Goal: Information Seeking & Learning: Find specific fact

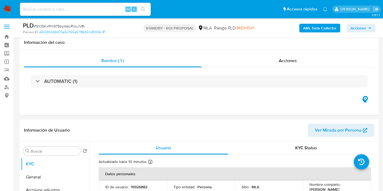
select select "10"
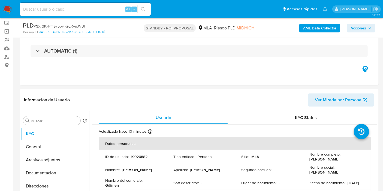
click at [11, 13] on img at bounding box center [7, 9] width 9 height 9
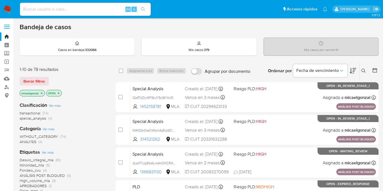
click at [41, 92] on icon "close-filter" at bounding box center [42, 93] width 2 height 2
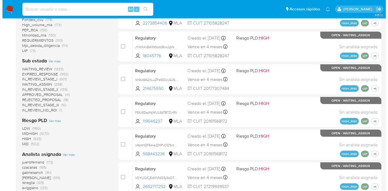
scroll to position [212, 0]
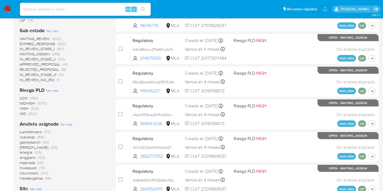
click at [63, 126] on div "Analista asignado Ver más juanbfernand (172) czacarias (165) gabrielsanch (161)…" at bounding box center [63, 151] width 87 height 60
click at [64, 124] on span "Ver más" at bounding box center [66, 124] width 12 height 5
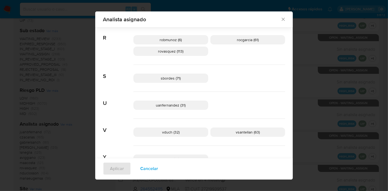
scroll to position [401, 0]
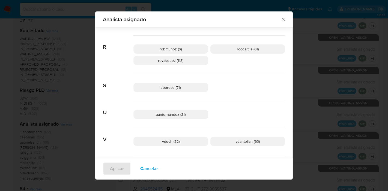
click at [245, 115] on div "uanfernandez (31)" at bounding box center [209, 114] width 152 height 27
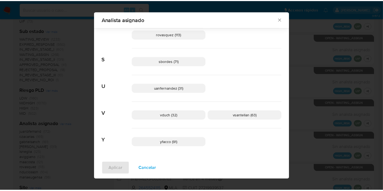
scroll to position [397, 0]
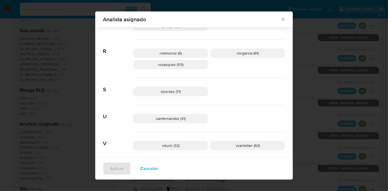
click at [284, 20] on div "Analista asignado" at bounding box center [194, 19] width 198 height 16
click at [281, 21] on icon "Cerrar" at bounding box center [283, 19] width 5 height 5
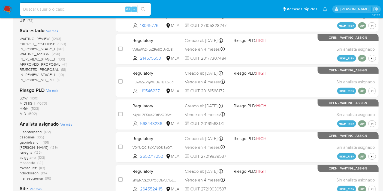
click at [3, 8] on img at bounding box center [7, 9] width 9 height 9
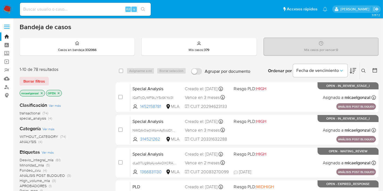
click at [38, 117] on span "special_analysis" at bounding box center [33, 118] width 26 height 5
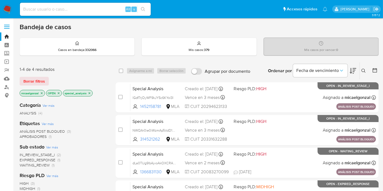
scroll to position [61, 0]
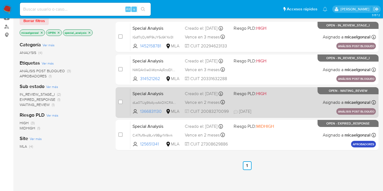
click at [281, 100] on div "Special Analysis dLa0TUg9lbAjvoAkOXCRAHqo 1366831130 MLA Riesgo PLD: HIGH Cread…" at bounding box center [253, 103] width 246 height 28
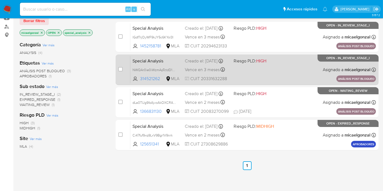
click at [197, 64] on div "Creado el: 27/08/2025 Creado el: 27/08/2025 14:01:39" at bounding box center [207, 61] width 44 height 6
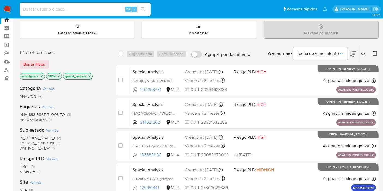
scroll to position [0, 0]
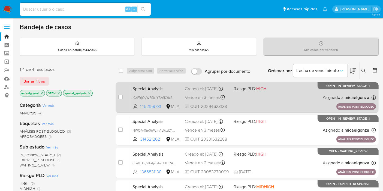
click at [242, 100] on div "Special Analysis lGdf7rjOyWF9kJY5c6KYol3I 1452158781 MLA Riesgo PLD: HIGH Cread…" at bounding box center [253, 98] width 246 height 28
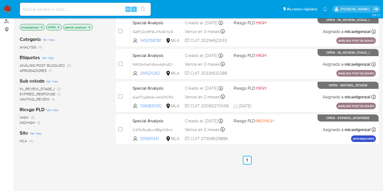
scroll to position [121, 0]
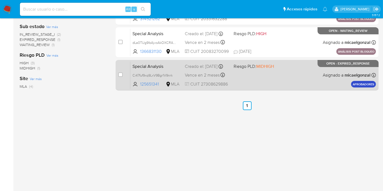
click at [216, 66] on div "Creado el: 18/08/2025 Creado el: 18/08/2025 13:00:32" at bounding box center [207, 67] width 44 height 6
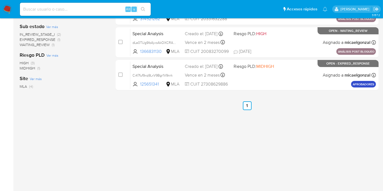
click at [10, 13] on img at bounding box center [7, 9] width 9 height 9
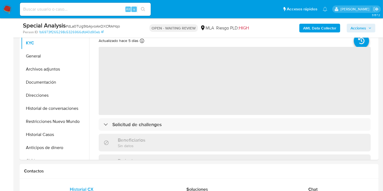
scroll to position [242, 0]
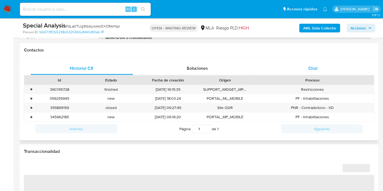
click at [319, 67] on div "Chat" at bounding box center [313, 68] width 103 height 13
select select "10"
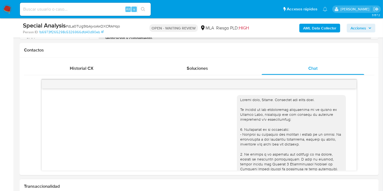
scroll to position [462, 0]
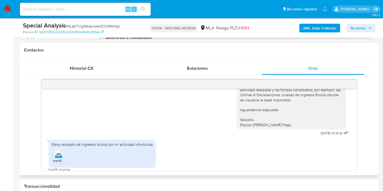
click at [60, 156] on rect at bounding box center [58, 157] width 7 height 2
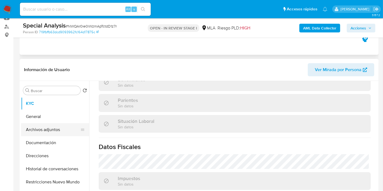
scroll to position [250, 0]
select select "10"
click at [52, 127] on button "Archivos adjuntos" at bounding box center [53, 129] width 64 height 13
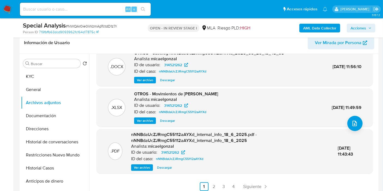
scroll to position [182, 0]
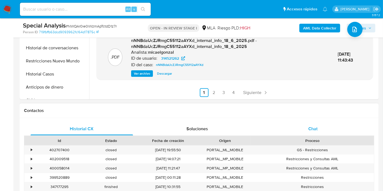
click at [309, 133] on div "Chat" at bounding box center [313, 129] width 103 height 13
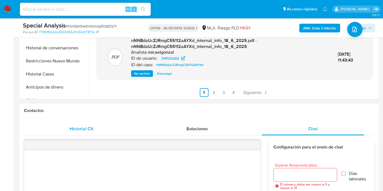
click at [135, 135] on button "Historial CX" at bounding box center [82, 129] width 116 height 13
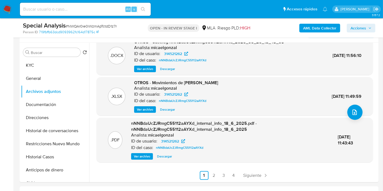
scroll to position [91, 0]
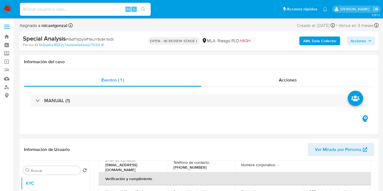
scroll to position [250, 0]
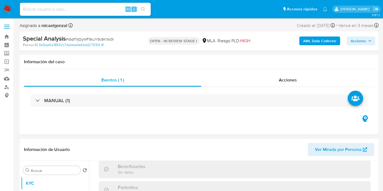
select select "10"
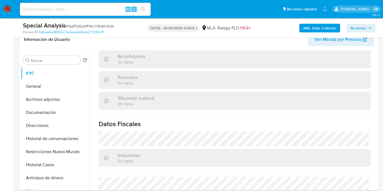
scroll to position [212, 0]
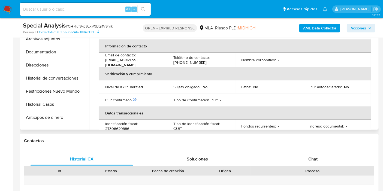
scroll to position [61, 0]
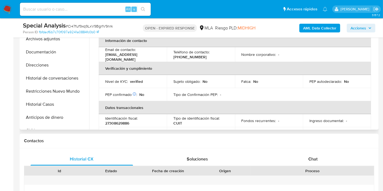
select select "10"
click at [298, 163] on div "Chat" at bounding box center [313, 159] width 103 height 13
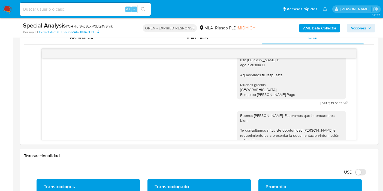
scroll to position [377, 0]
drag, startPoint x: 8, startPoint y: 9, endPoint x: 7, endPoint y: 1, distance: 7.7
click at [8, 9] on img at bounding box center [7, 9] width 9 height 9
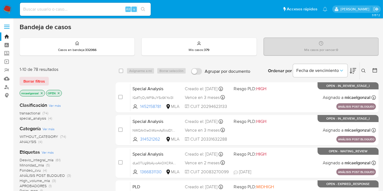
click at [57, 7] on input at bounding box center [85, 9] width 131 height 7
paste input "6uVZdOAZrI2VBl7NwodJY6Wf"
type input "6uVZdOAZrI2VBl7NwodJY6Wf"
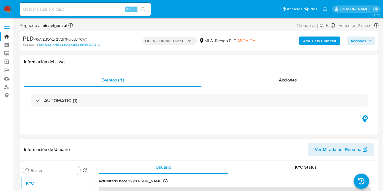
select select "10"
click at [66, 13] on div "Alt s" at bounding box center [85, 9] width 131 height 13
click at [68, 10] on input at bounding box center [85, 9] width 131 height 7
paste input "g6pxJnnuil9mdtEyFhbA7aNo"
type input "g6pxJnnuil9mdtEyFhbA7aNo"
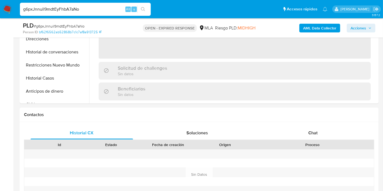
scroll to position [212, 0]
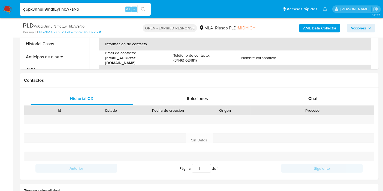
select select "10"
click at [298, 99] on div "Chat" at bounding box center [313, 98] width 103 height 13
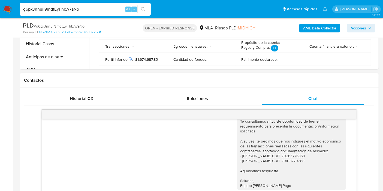
click at [293, 155] on div "Buenos días, María Silvina. Esperamos que te encuentres bien. Te consultamos si…" at bounding box center [291, 146] width 103 height 84
click at [294, 155] on div "Buenos días, María Silvina. Esperamos que te encuentres bien. Te consultamos si…" at bounding box center [291, 146] width 103 height 84
copy div "20263776853"
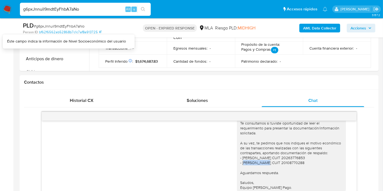
scroll to position [121, 0]
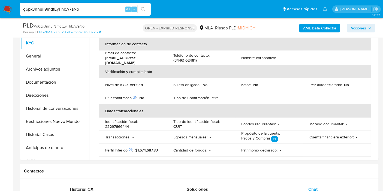
click at [10, 9] on img at bounding box center [7, 9] width 9 height 9
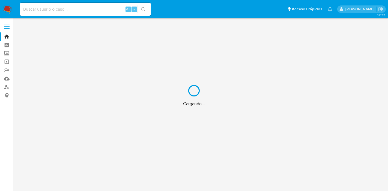
click at [7, 88] on div "Cargando..." at bounding box center [194, 95] width 388 height 191
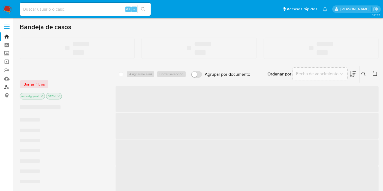
click at [6, 88] on link "Buscador de personas" at bounding box center [32, 87] width 65 height 8
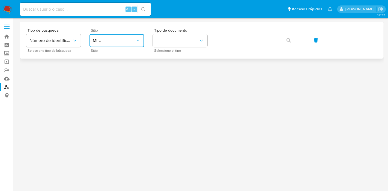
click at [92, 38] on button "MLU" at bounding box center [117, 40] width 55 height 13
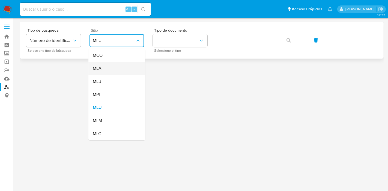
click at [124, 73] on div "MLA" at bounding box center [115, 68] width 45 height 13
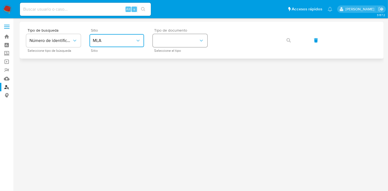
drag, startPoint x: 174, startPoint y: 35, endPoint x: 171, endPoint y: 41, distance: 6.0
click at [174, 36] on button "identificationType" at bounding box center [180, 40] width 55 height 13
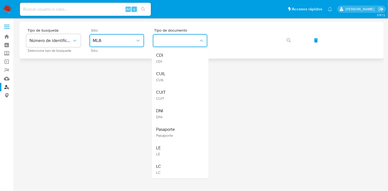
drag, startPoint x: 179, startPoint y: 78, endPoint x: 210, endPoint y: 46, distance: 45.6
click at [180, 77] on div "CUIL CUIL" at bounding box center [178, 76] width 45 height 19
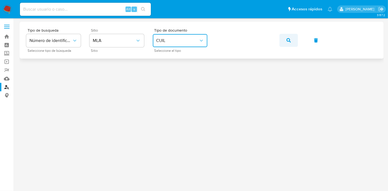
click at [295, 39] on button "button" at bounding box center [288, 40] width 19 height 13
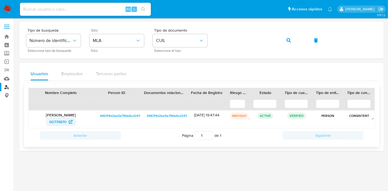
click at [66, 120] on span "60774870" at bounding box center [57, 122] width 17 height 9
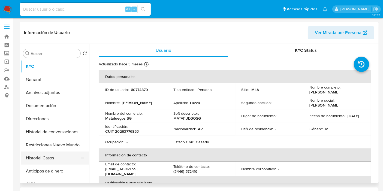
select select "10"
click at [43, 156] on button "Historial Casos" at bounding box center [53, 158] width 64 height 13
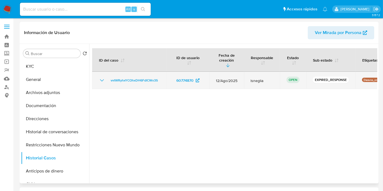
click at [105, 77] on icon "Mostrar/Ocultar" at bounding box center [102, 80] width 7 height 7
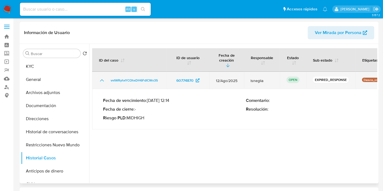
click at [105, 77] on icon "Mostrar/Ocultar" at bounding box center [102, 80] width 7 height 7
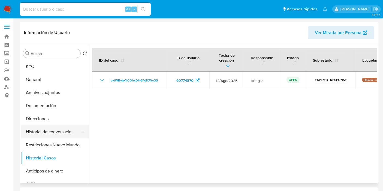
click at [49, 130] on button "Historial de conversaciones" at bounding box center [53, 132] width 64 height 13
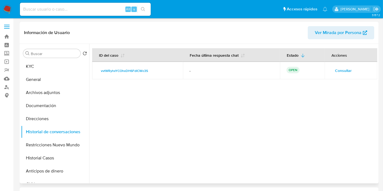
click at [347, 74] on span "Consultar" at bounding box center [343, 71] width 17 height 8
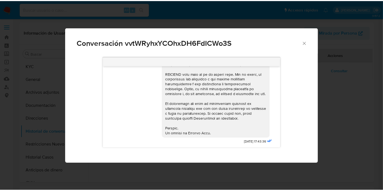
scroll to position [166, 0]
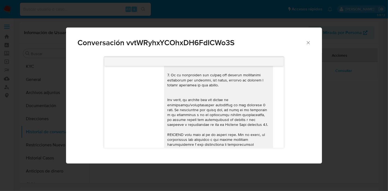
click at [305, 42] on span "Conversación vvtWRyhxYCOhxDH6FdICWo3S" at bounding box center [192, 43] width 228 height 8
click at [310, 42] on icon "Cerrar" at bounding box center [308, 42] width 5 height 5
